Goal: Task Accomplishment & Management: Use online tool/utility

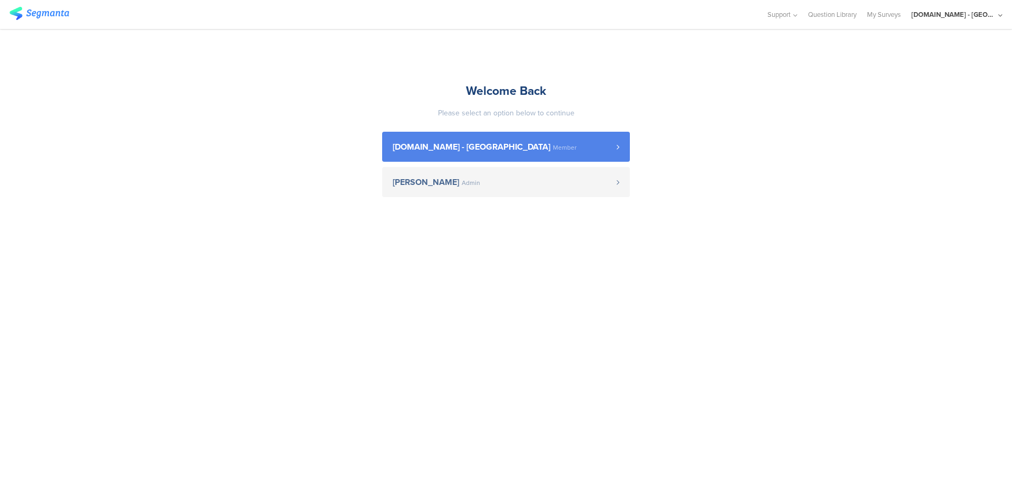
click at [557, 148] on span "Youtil.ro - Romania Member" at bounding box center [505, 147] width 224 height 8
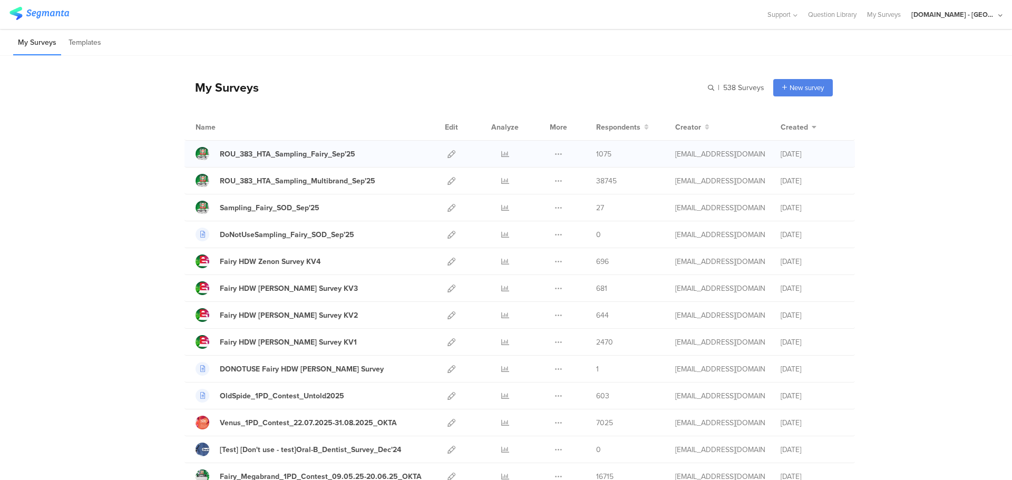
click at [497, 155] on div at bounding box center [505, 154] width 32 height 26
click at [501, 153] on icon at bounding box center [505, 154] width 8 height 8
click at [448, 179] on icon at bounding box center [452, 181] width 8 height 8
click at [501, 178] on icon at bounding box center [505, 181] width 8 height 8
click at [501, 153] on icon at bounding box center [505, 154] width 8 height 8
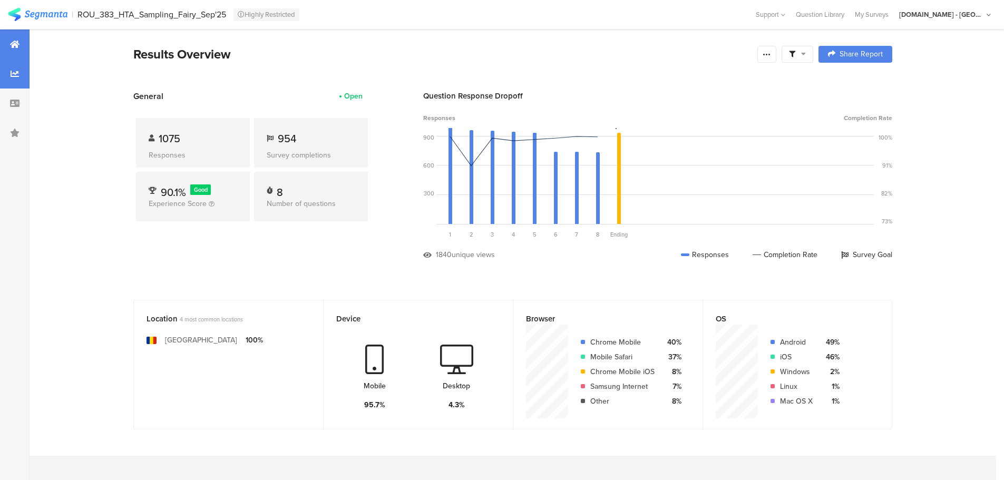
click at [12, 75] on icon at bounding box center [15, 74] width 8 height 8
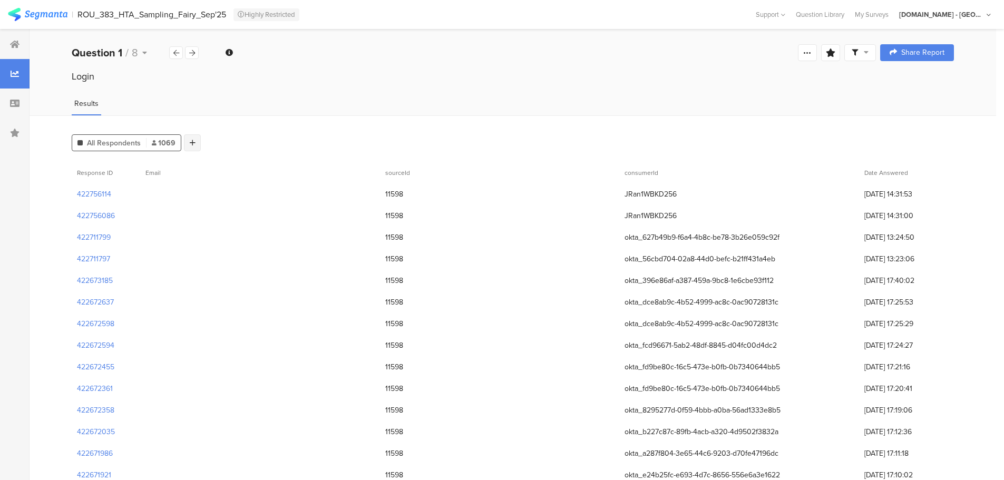
click at [190, 143] on icon at bounding box center [193, 142] width 6 height 7
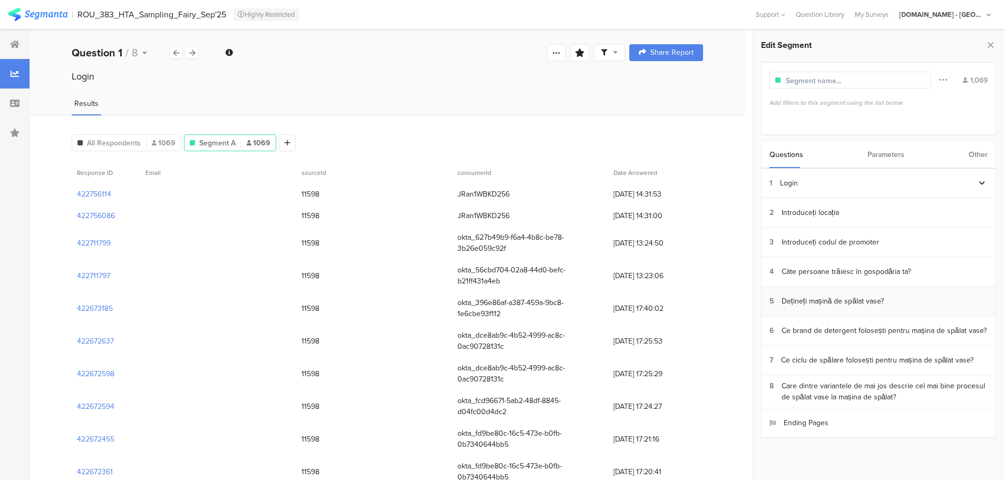
click at [834, 301] on div "Dețineți mașină de spălat vase?" at bounding box center [833, 301] width 102 height 11
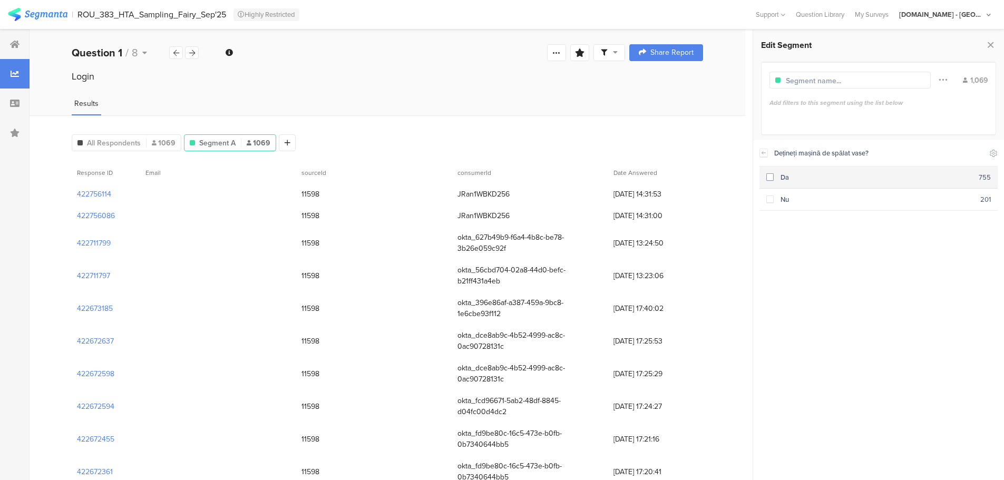
click at [769, 177] on span at bounding box center [770, 176] width 7 height 7
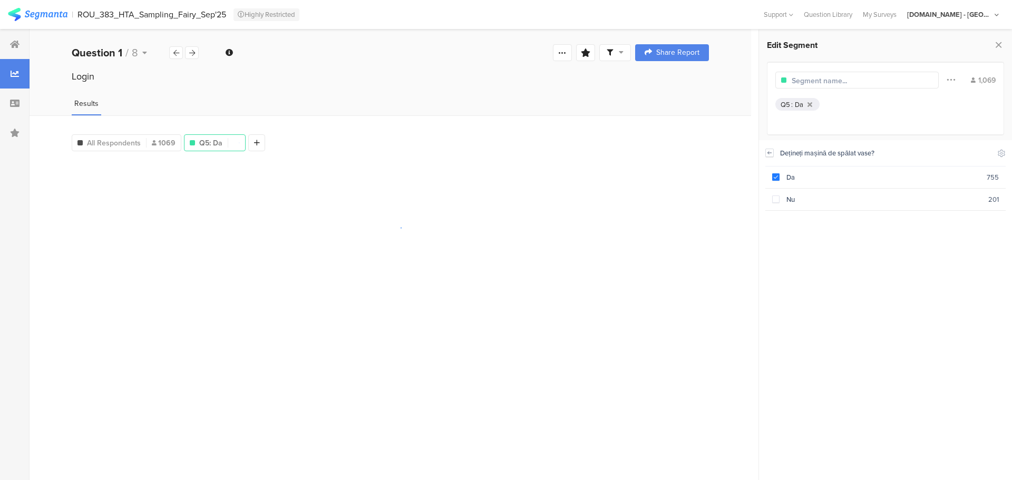
click at [771, 153] on div "Dețineți mașină de spălat vase? Include Respondents" at bounding box center [886, 153] width 240 height 26
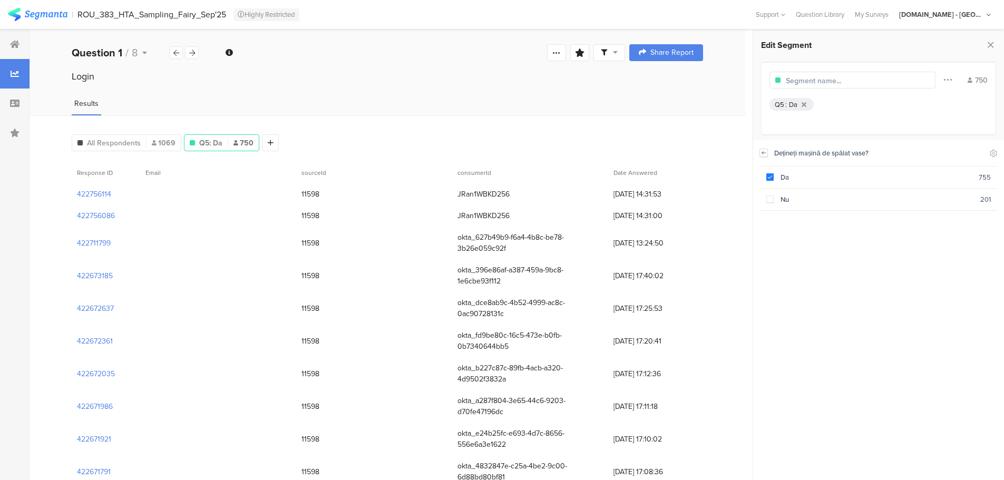
click at [762, 151] on icon at bounding box center [763, 153] width 7 height 8
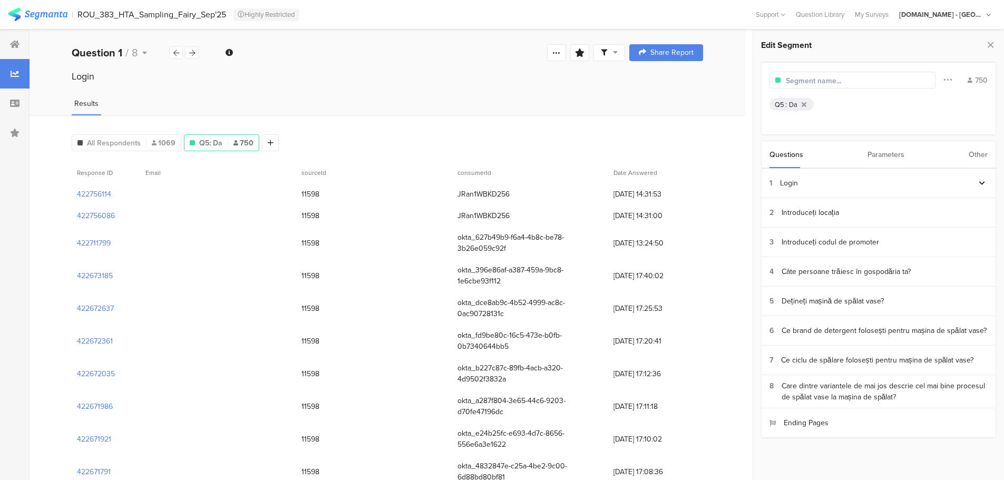
click at [978, 155] on div "Other" at bounding box center [978, 154] width 19 height 27
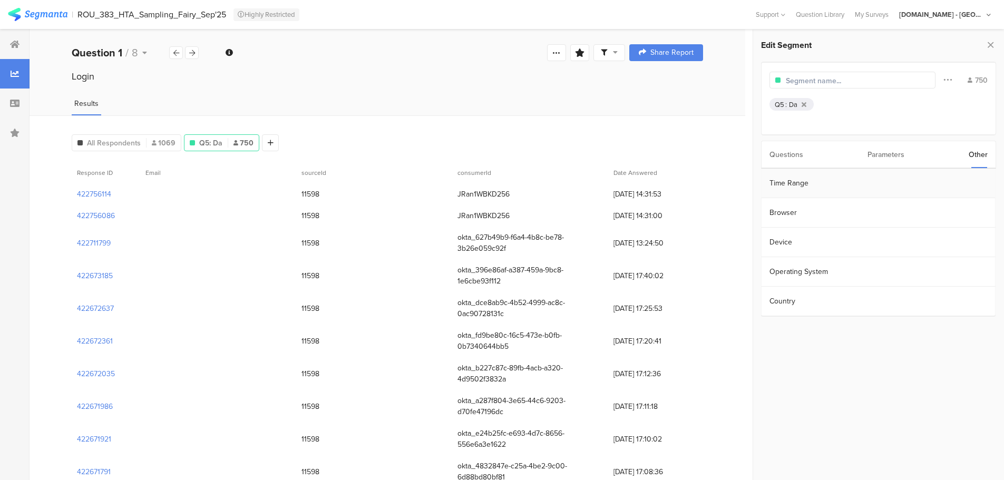
click at [830, 185] on section "Time Range" at bounding box center [879, 184] width 234 height 30
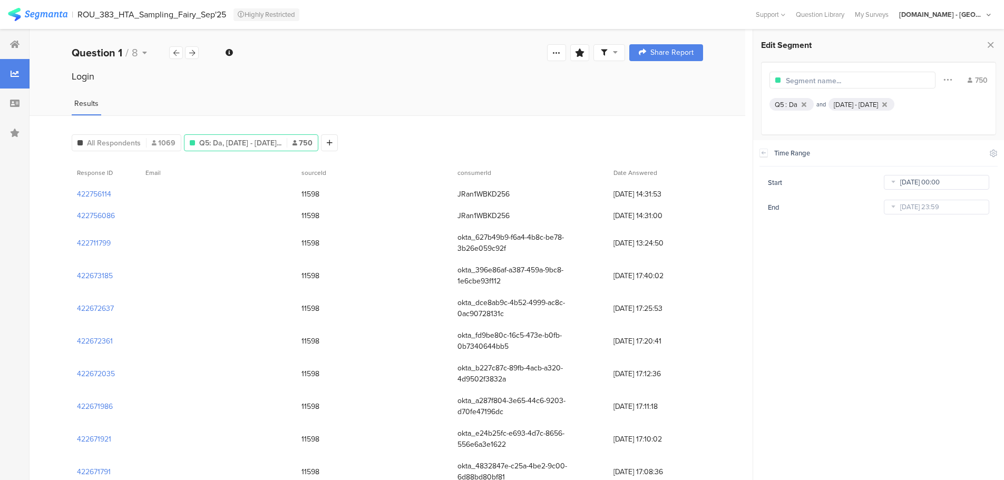
click at [915, 185] on input "[DATE] 00:00" at bounding box center [936, 182] width 105 height 15
click at [876, 381] on span "6" at bounding box center [876, 383] width 13 height 13
type input "[DATE] 00:00"
type input "[DATE]"
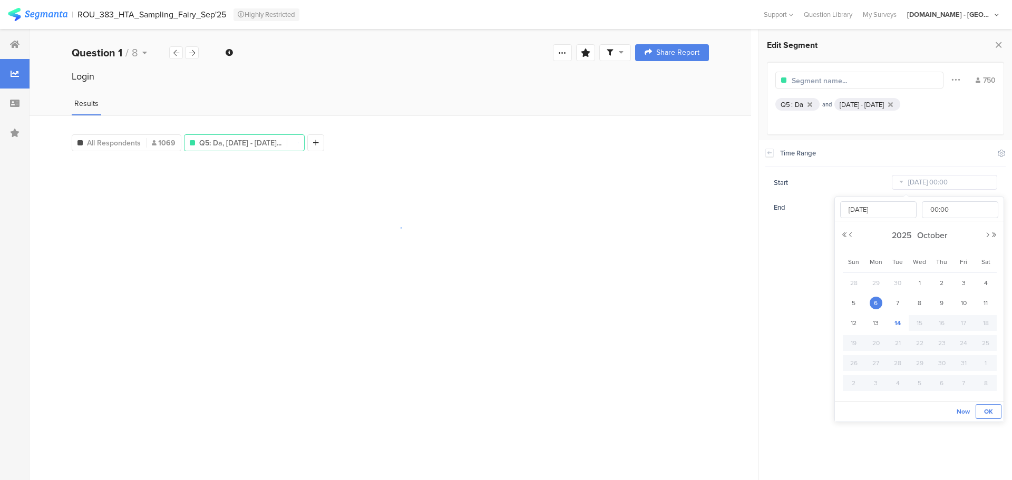
click at [981, 414] on button "OK" at bounding box center [989, 411] width 26 height 15
click at [925, 206] on input "[DATE] 23:59" at bounding box center [944, 207] width 105 height 15
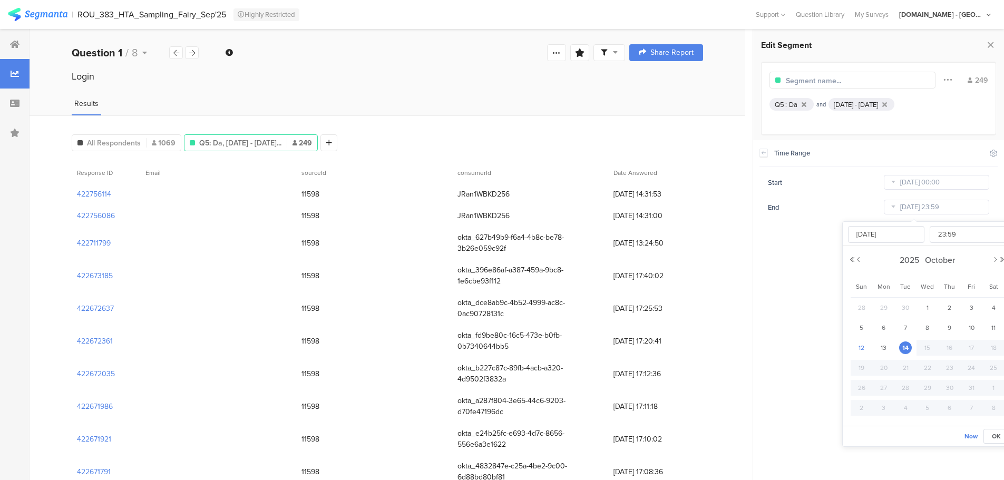
click at [863, 345] on span "12" at bounding box center [862, 348] width 13 height 13
type input "[DATE] 23:59"
type input "[DATE]"
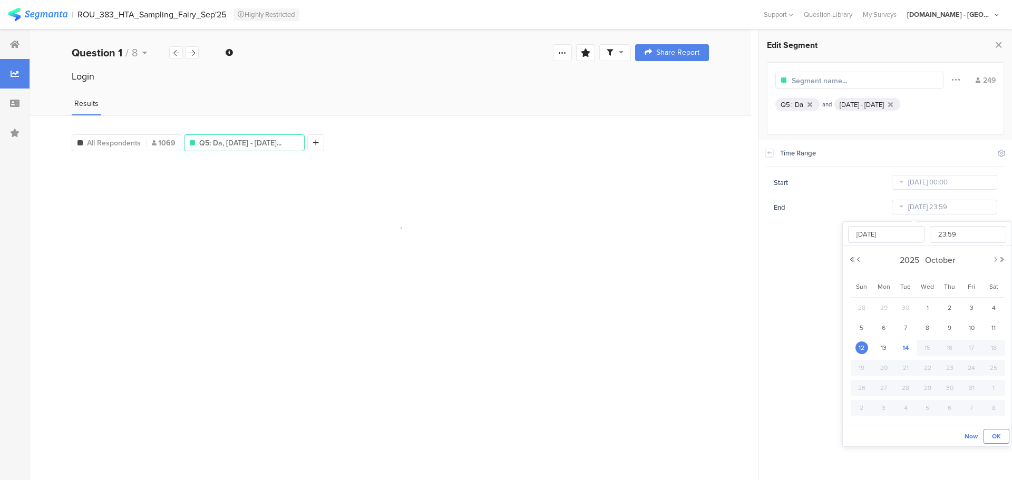
click at [998, 437] on span "OK" at bounding box center [996, 436] width 9 height 9
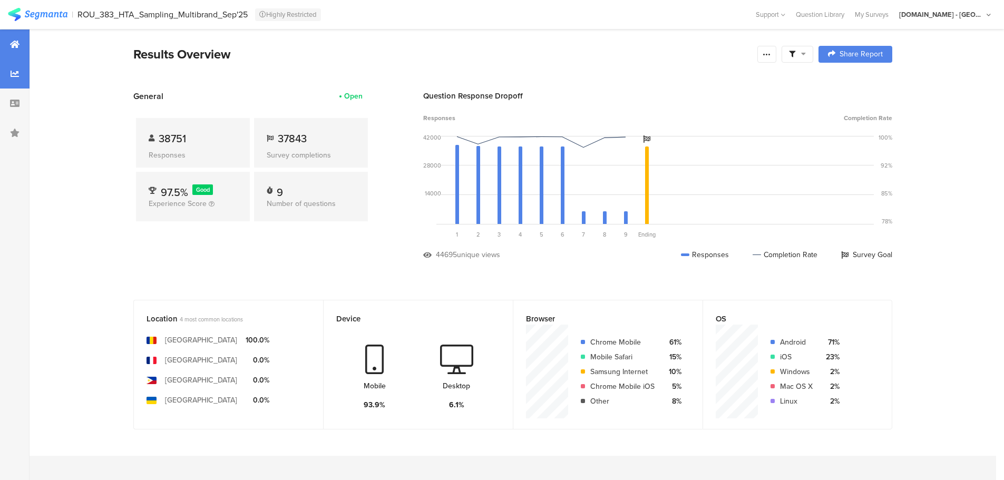
click at [15, 71] on icon at bounding box center [15, 74] width 8 height 8
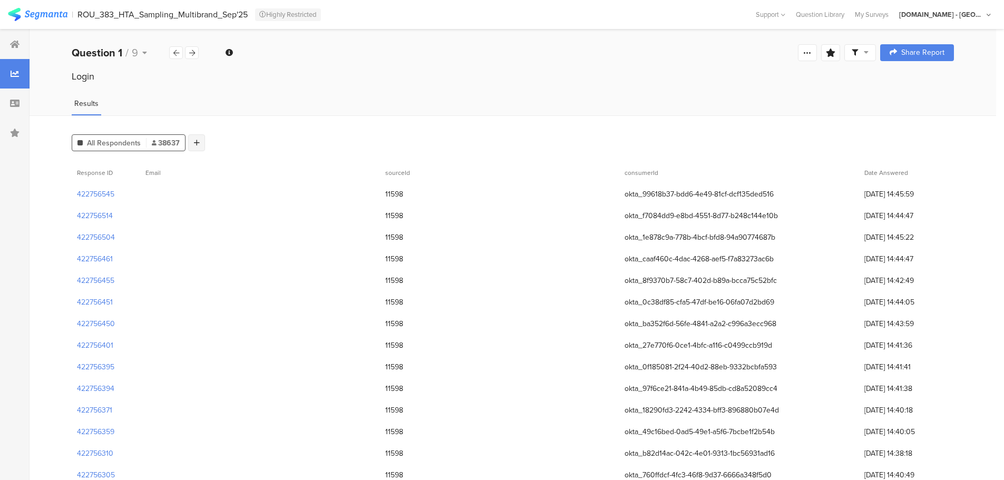
click at [198, 140] on icon at bounding box center [197, 142] width 6 height 7
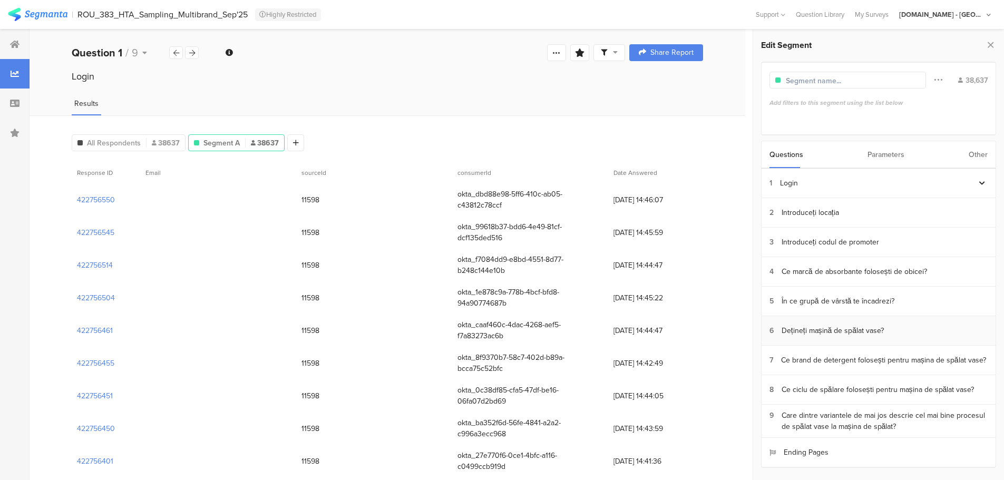
click at [835, 330] on div "Dețineți mașină de spălat vase?" at bounding box center [833, 330] width 102 height 11
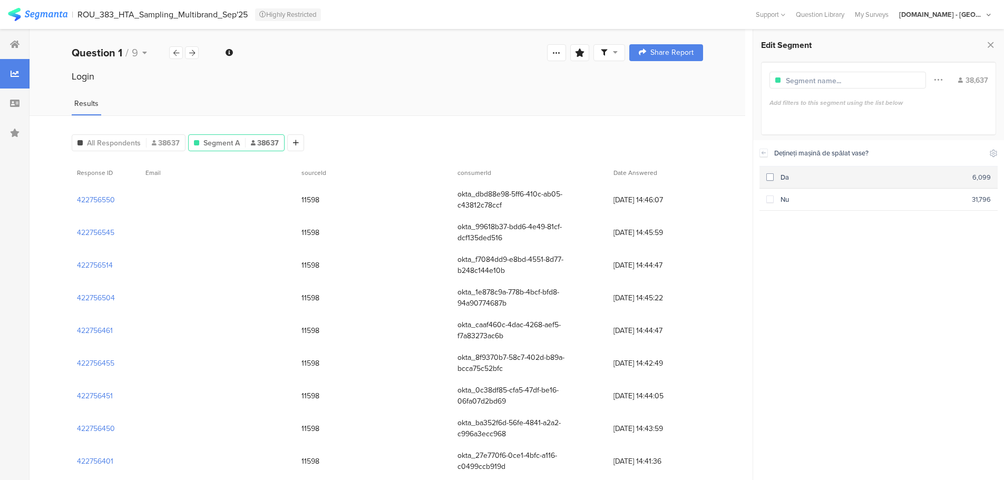
click at [769, 178] on span at bounding box center [770, 176] width 7 height 7
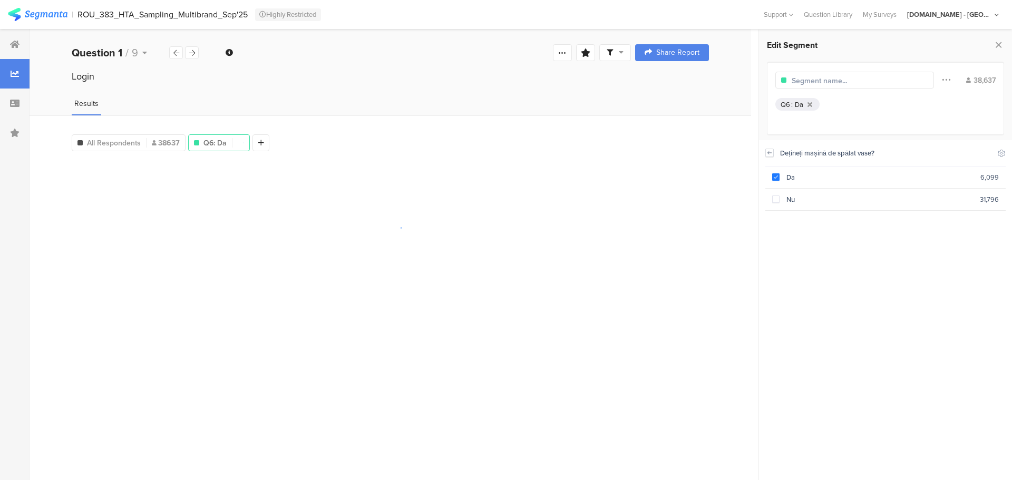
click at [768, 153] on icon at bounding box center [769, 153] width 7 height 8
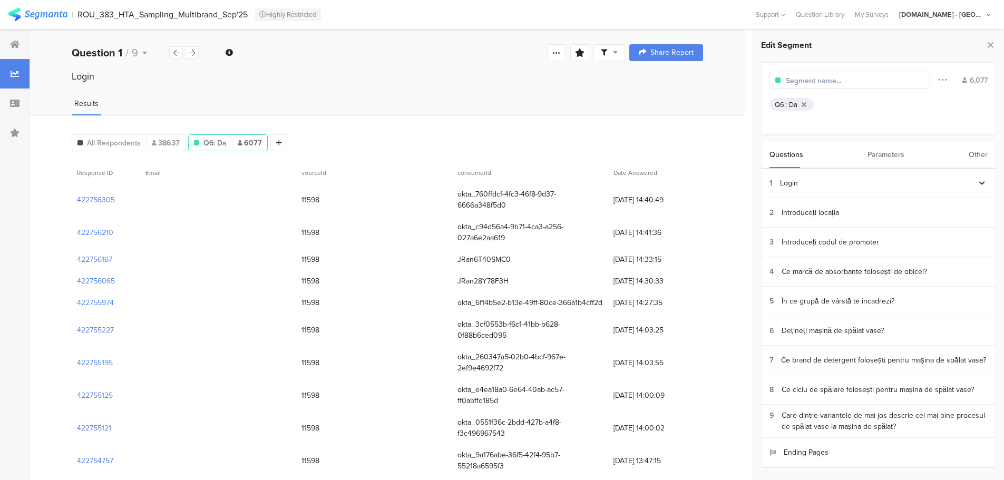
click at [979, 154] on div "Other" at bounding box center [978, 154] width 19 height 27
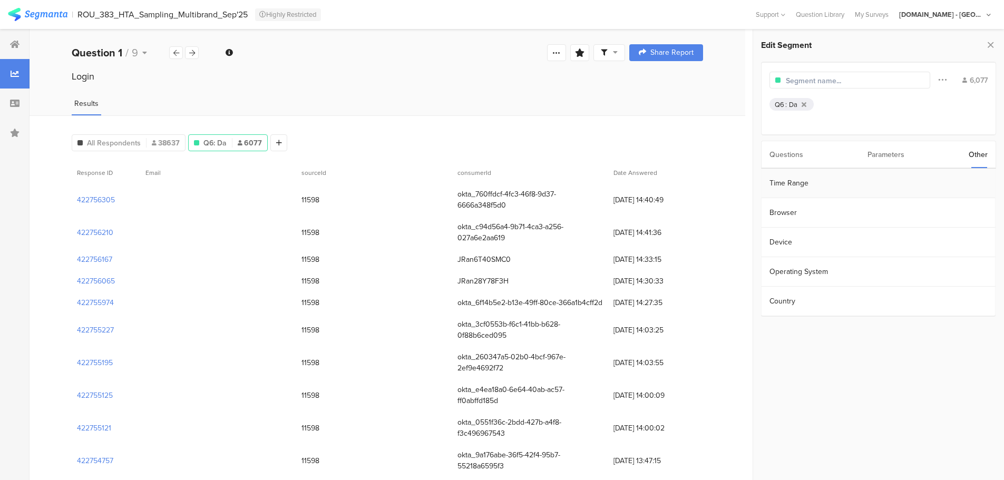
click at [799, 187] on section "Time Range" at bounding box center [879, 184] width 234 height 30
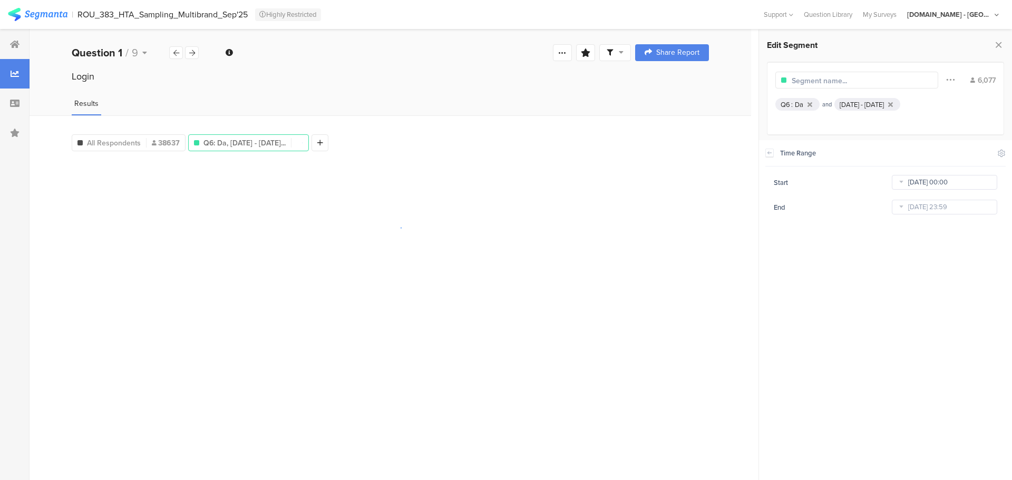
click at [923, 180] on input "[DATE] 00:00" at bounding box center [944, 182] width 105 height 15
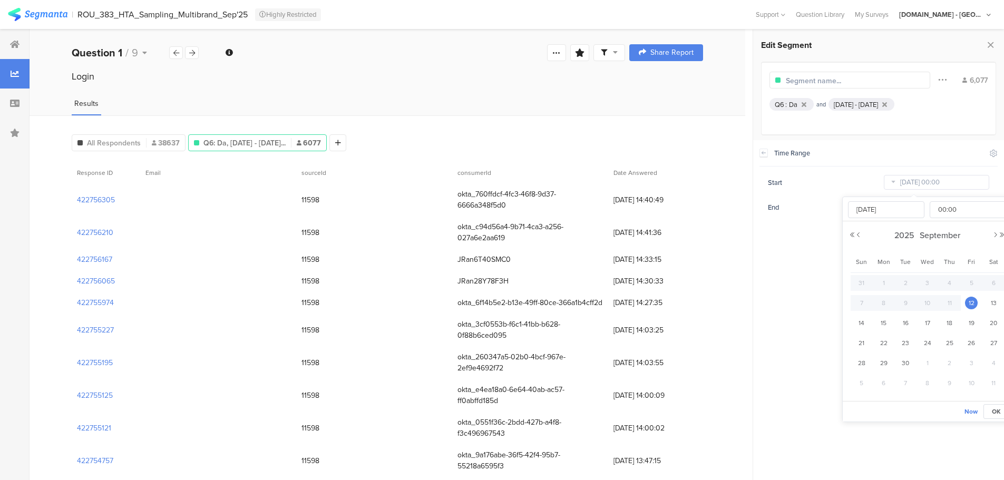
click at [883, 381] on span "6" at bounding box center [884, 383] width 13 height 13
type input "[DATE] 00:00"
type input "[DATE]"
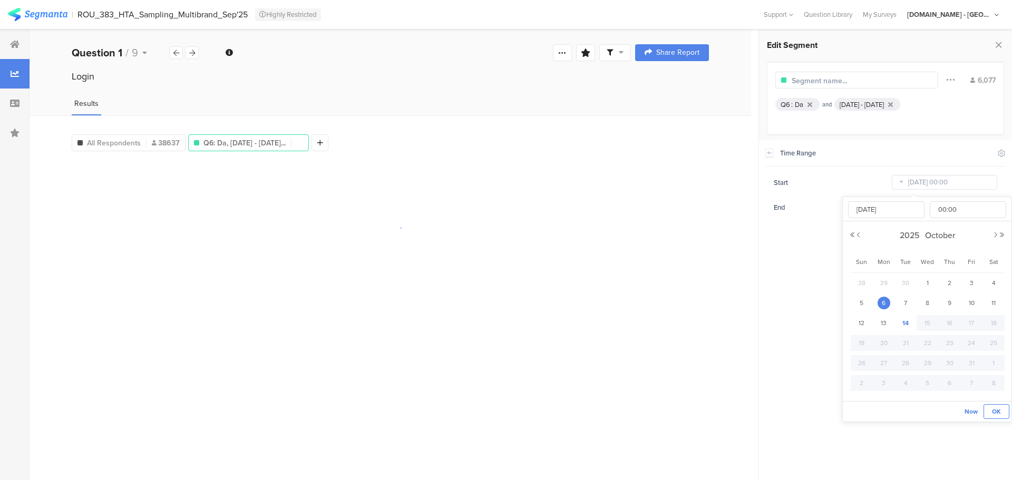
click at [995, 411] on span "OK" at bounding box center [996, 411] width 9 height 9
click at [919, 204] on input "[DATE] 23:59" at bounding box center [944, 207] width 105 height 15
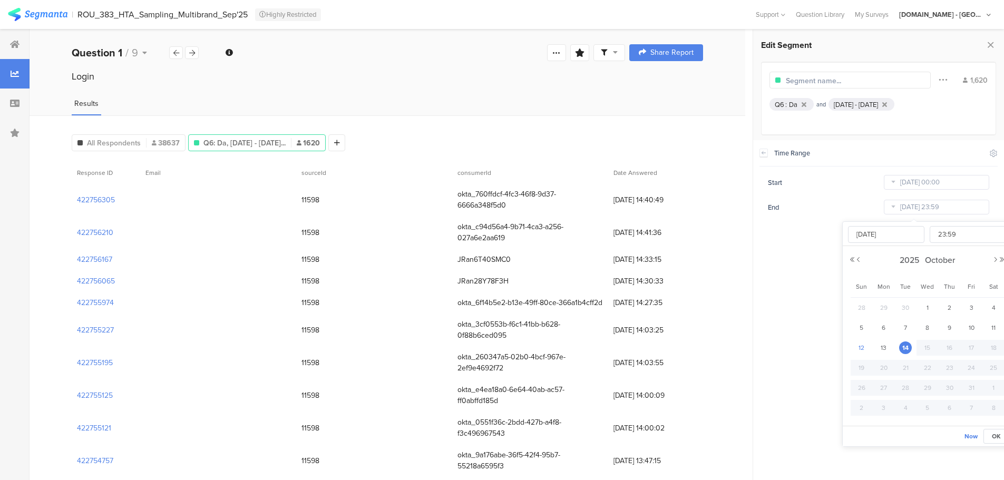
click at [861, 346] on span "12" at bounding box center [862, 348] width 13 height 13
type input "[DATE] 23:59"
type input "[DATE]"
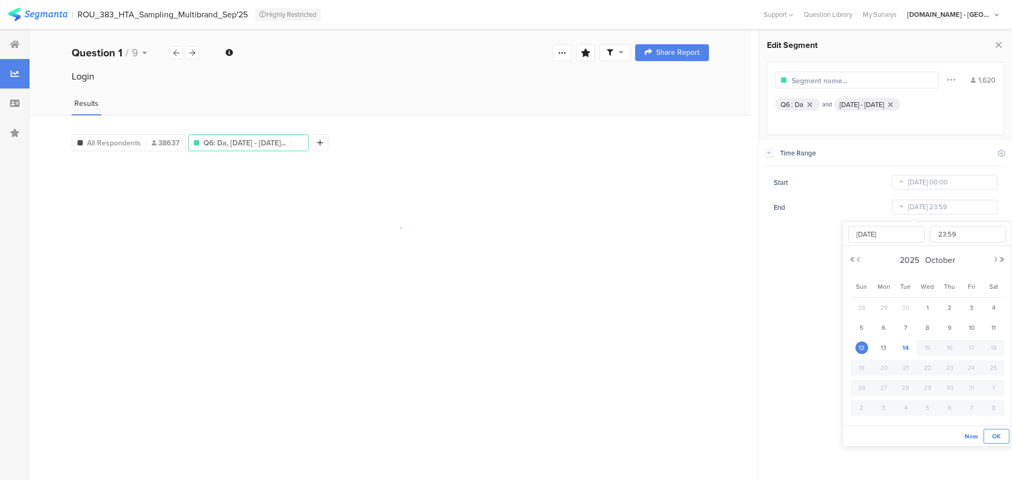
click at [993, 434] on span "OK" at bounding box center [996, 436] width 9 height 9
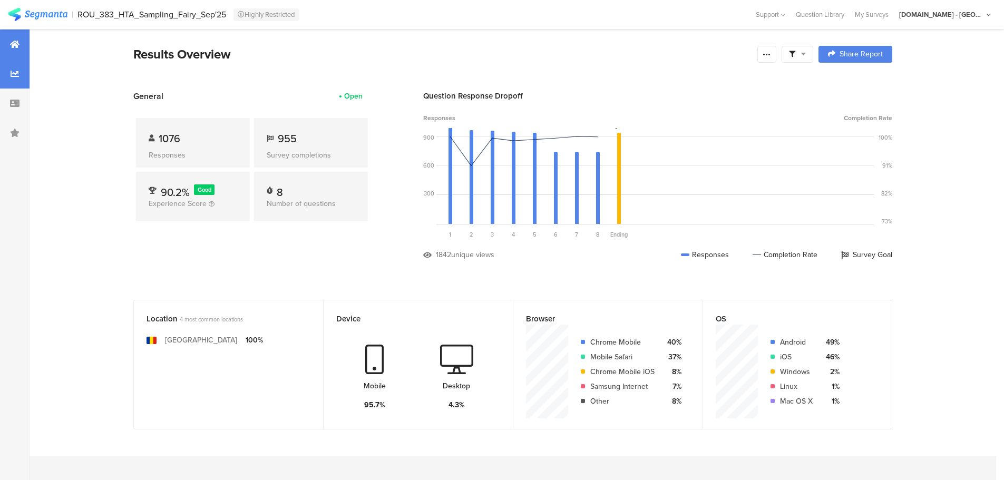
click at [21, 74] on div at bounding box center [15, 74] width 30 height 30
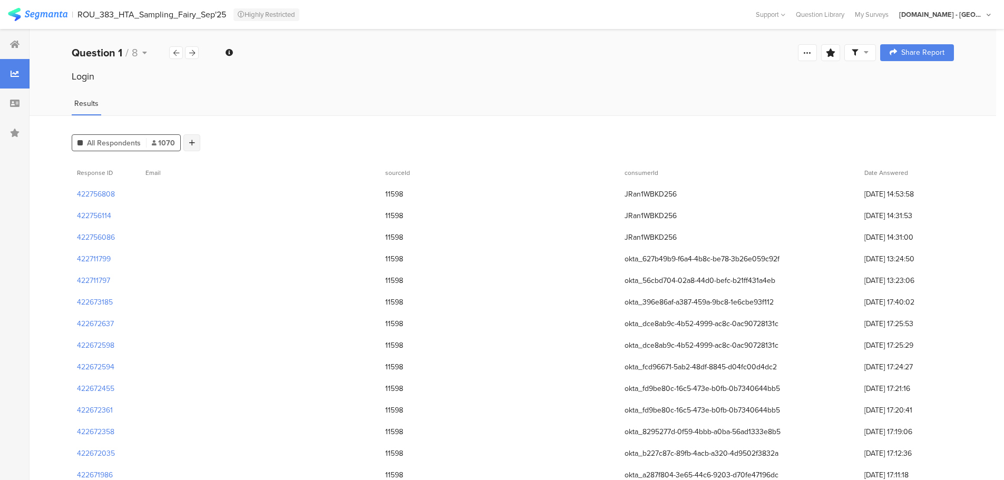
click at [192, 139] on icon at bounding box center [192, 142] width 6 height 7
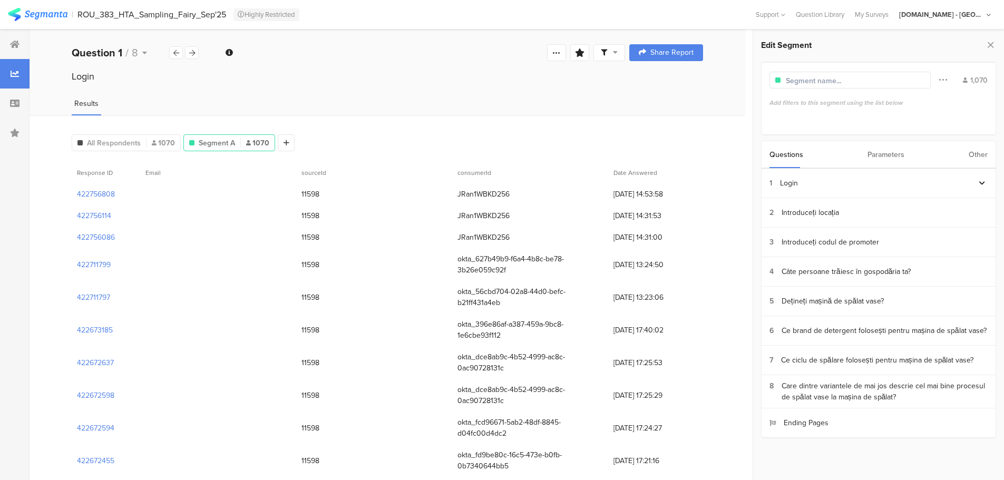
click at [978, 156] on div "Other" at bounding box center [978, 154] width 19 height 27
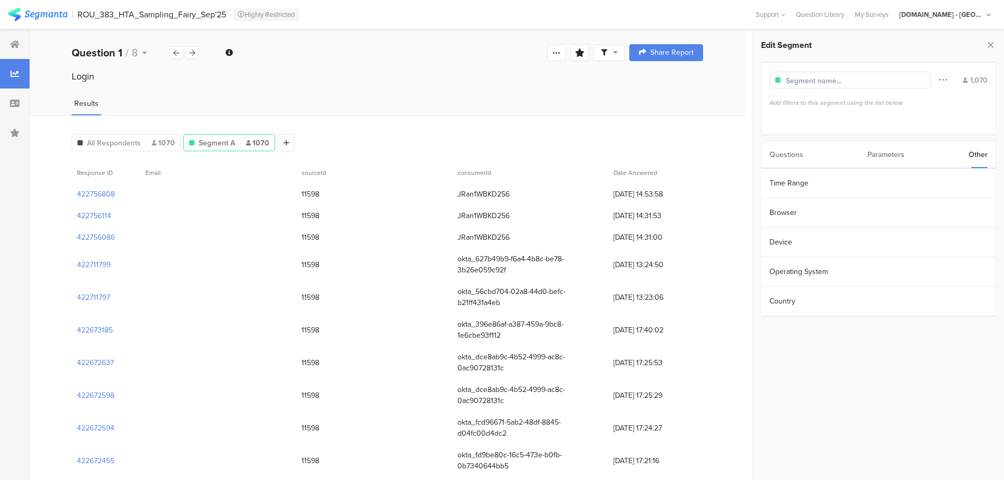
click at [880, 154] on div "Parameters" at bounding box center [886, 154] width 37 height 27
click at [796, 153] on div "Questions" at bounding box center [787, 154] width 34 height 27
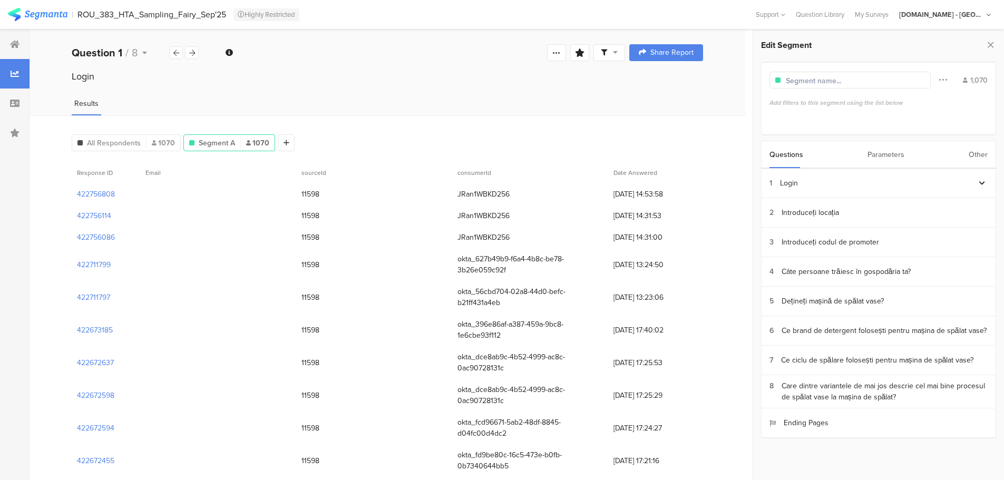
click at [974, 152] on div "Other" at bounding box center [978, 154] width 19 height 27
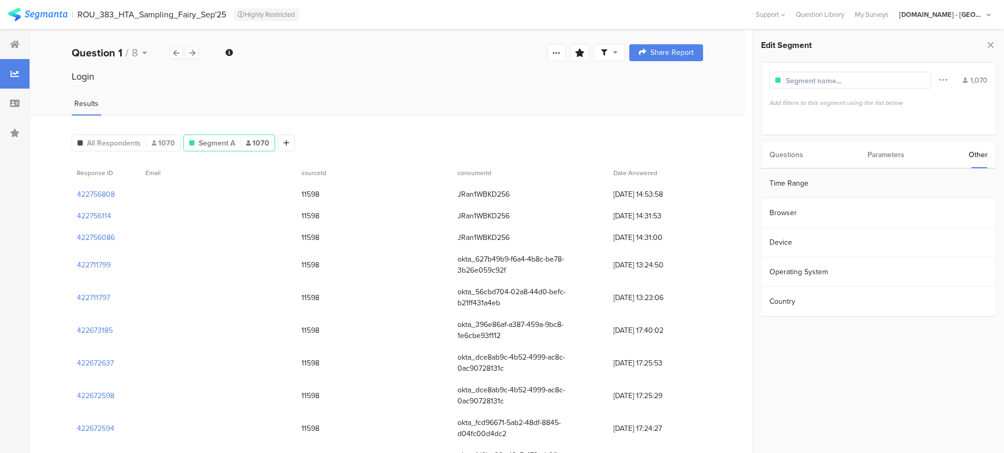
click at [795, 186] on section "Time Range" at bounding box center [879, 184] width 234 height 30
click at [925, 181] on input "[DATE] 00:00" at bounding box center [936, 182] width 105 height 15
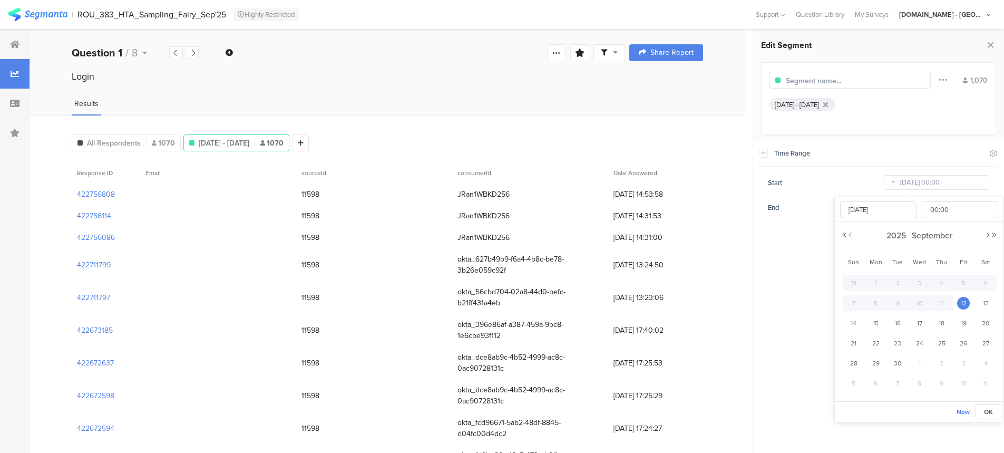
click at [878, 382] on span "6" at bounding box center [876, 383] width 13 height 13
type input "[DATE] 00:00"
type input "[DATE]"
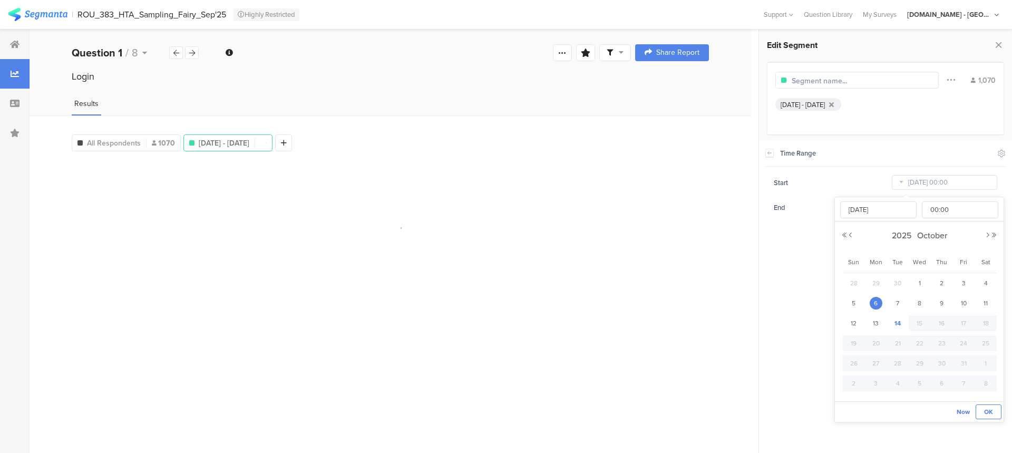
click at [989, 411] on span "OK" at bounding box center [988, 411] width 9 height 9
click at [928, 208] on input "[DATE] 23:59" at bounding box center [944, 207] width 105 height 15
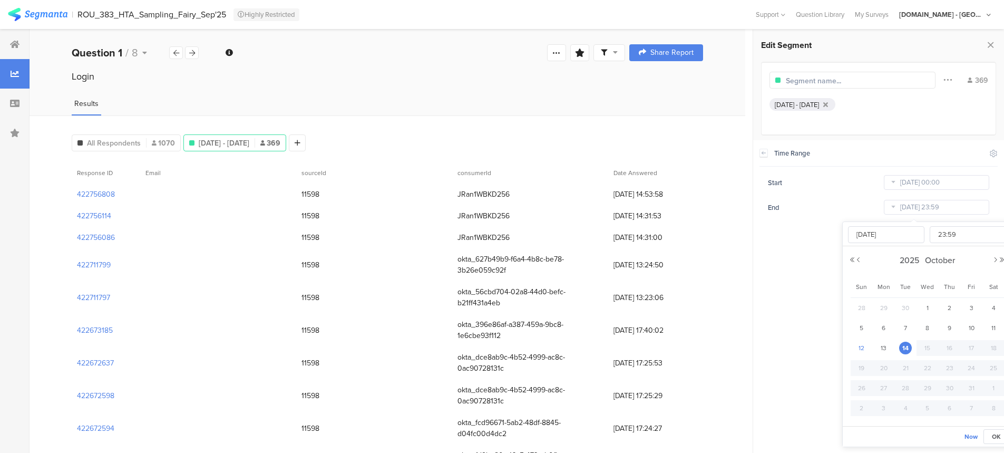
click at [857, 346] on span "12" at bounding box center [862, 348] width 13 height 13
type input "[DATE] 23:59"
type input "[DATE]"
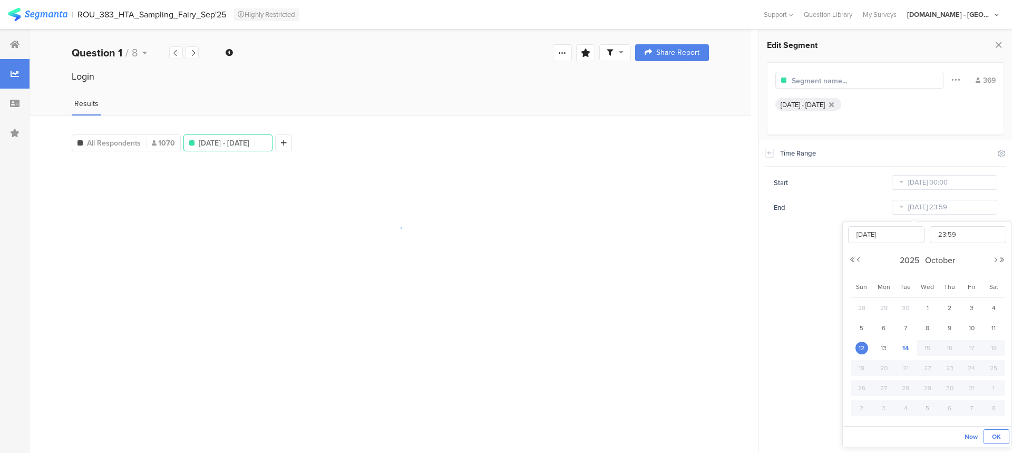
click at [993, 437] on span "OK" at bounding box center [996, 436] width 9 height 9
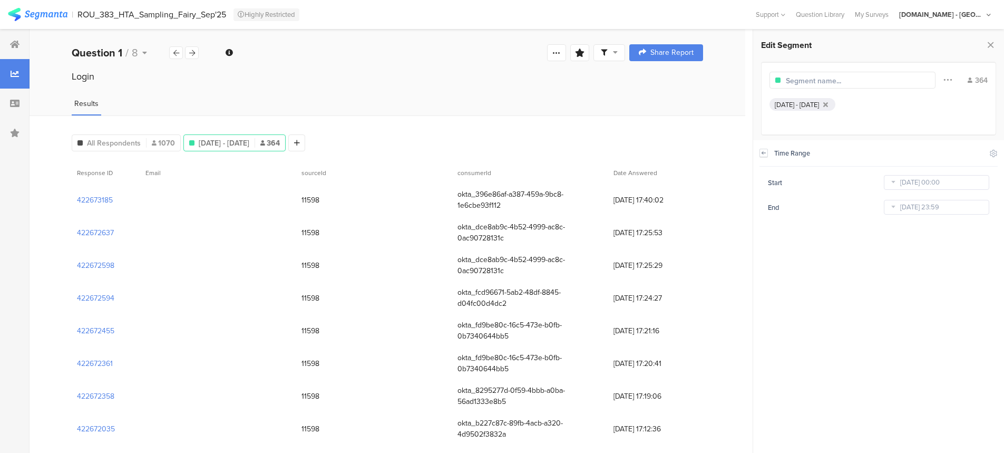
click at [762, 153] on icon at bounding box center [764, 152] width 4 height 3
click at [790, 157] on div "Questions" at bounding box center [787, 154] width 34 height 27
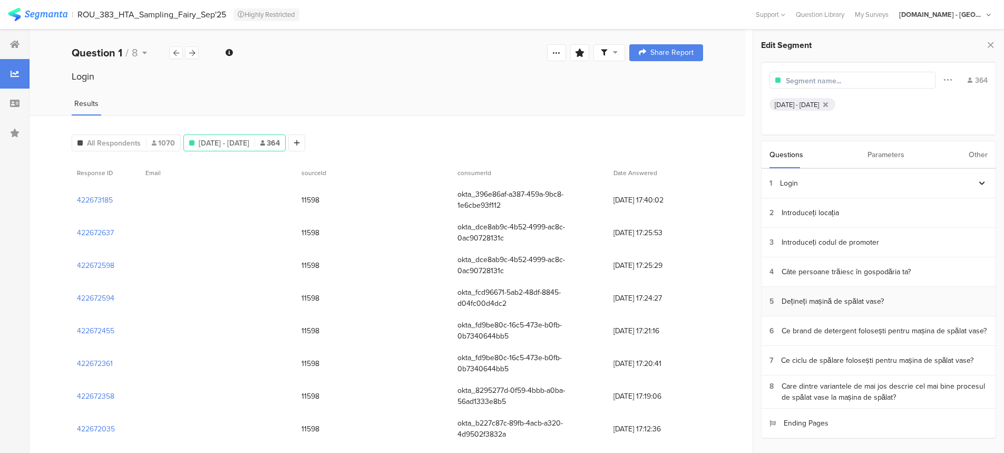
click at [861, 301] on div "Dețineți mașină de spălat vase?" at bounding box center [833, 301] width 102 height 11
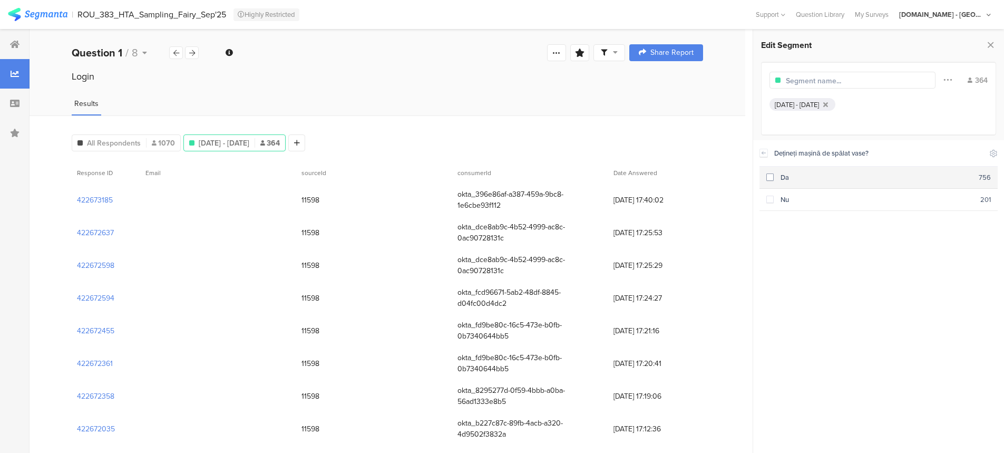
click at [770, 176] on span at bounding box center [770, 176] width 7 height 7
click at [761, 151] on icon at bounding box center [763, 153] width 7 height 8
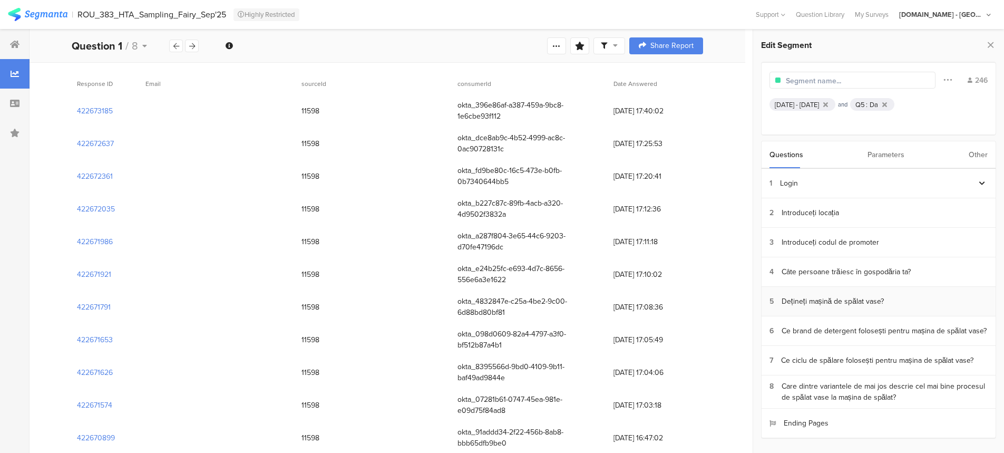
scroll to position [90, 0]
click at [887, 102] on icon at bounding box center [885, 104] width 5 height 7
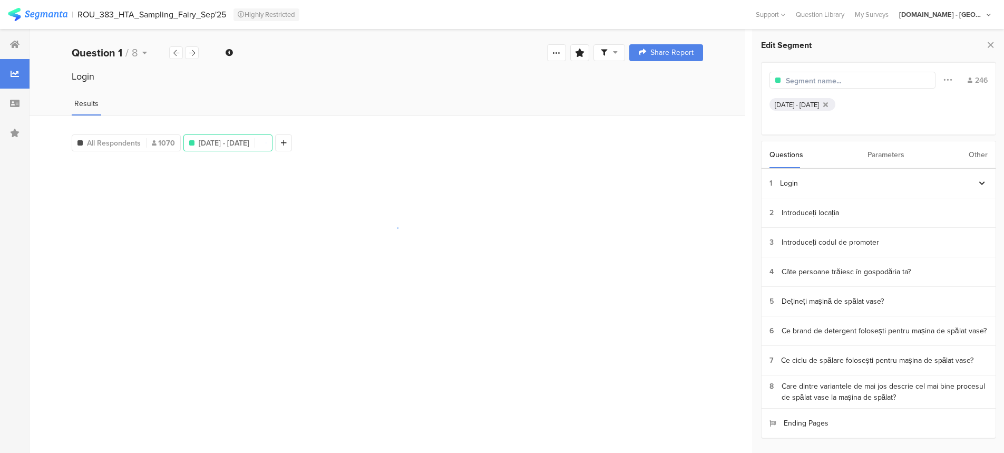
scroll to position [0, 0]
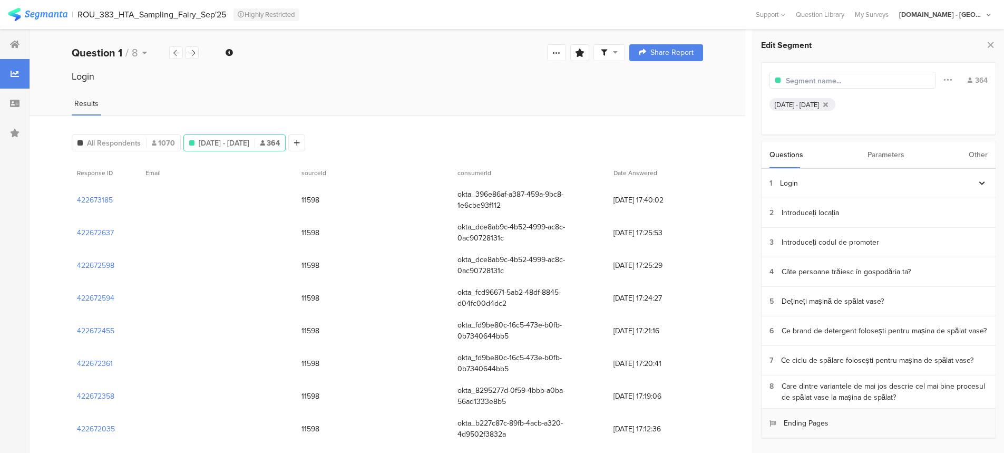
click at [818, 421] on div "Ending Pages" at bounding box center [799, 423] width 59 height 11
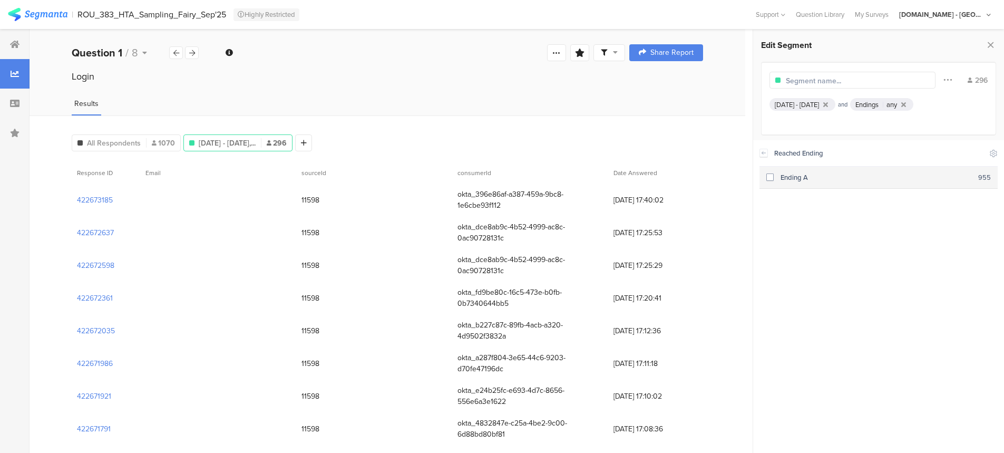
click at [770, 175] on span at bounding box center [770, 176] width 7 height 7
click at [561, 52] on icon at bounding box center [557, 53] width 8 height 8
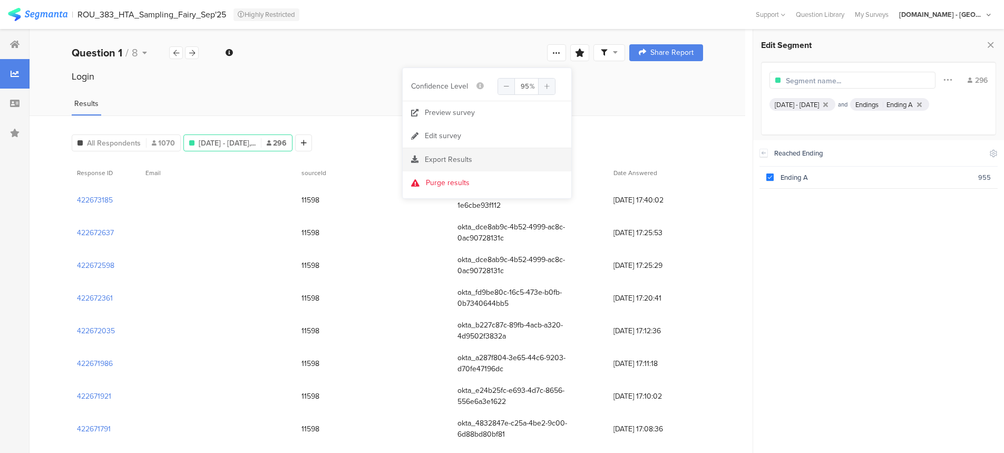
click at [454, 159] on span "Export Results" at bounding box center [448, 159] width 47 height 11
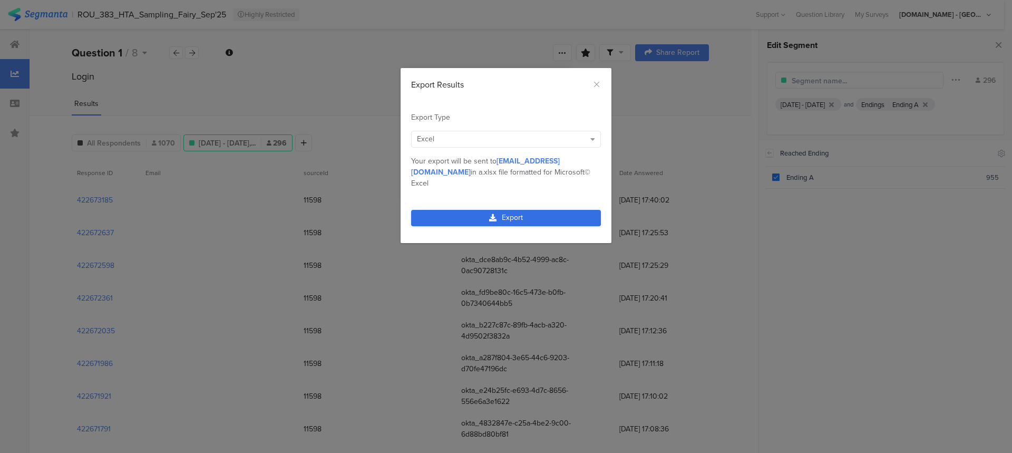
click at [525, 210] on link "Export" at bounding box center [506, 218] width 190 height 16
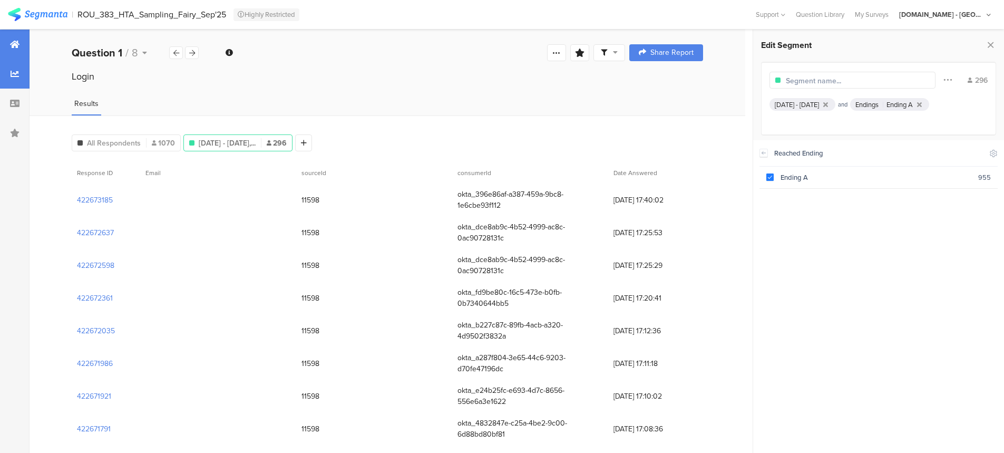
click at [14, 46] on icon at bounding box center [14, 44] width 9 height 8
